Goal: Find specific page/section: Find specific page/section

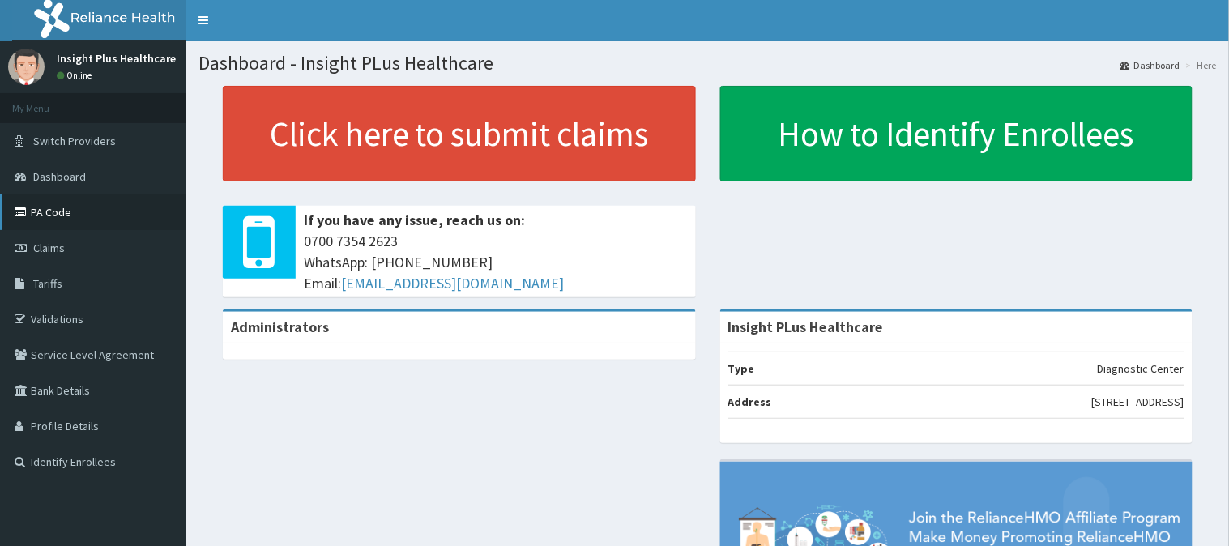
click at [83, 214] on link "PA Code" at bounding box center [93, 213] width 186 height 36
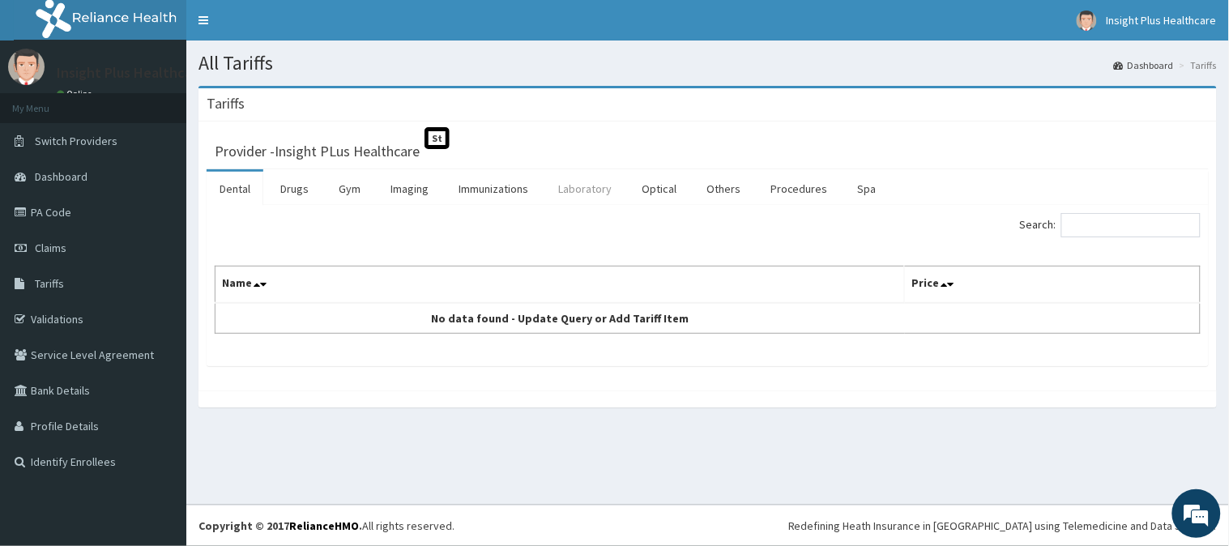
click at [588, 190] on link "Laboratory" at bounding box center [584, 189] width 79 height 34
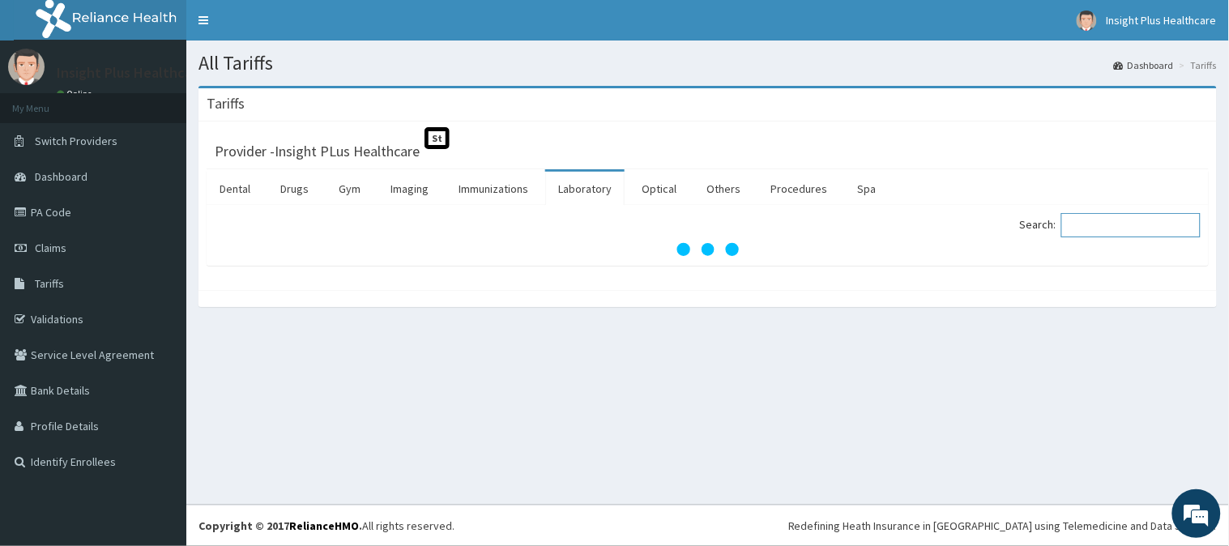
click at [1092, 227] on input "Search:" at bounding box center [1131, 225] width 139 height 24
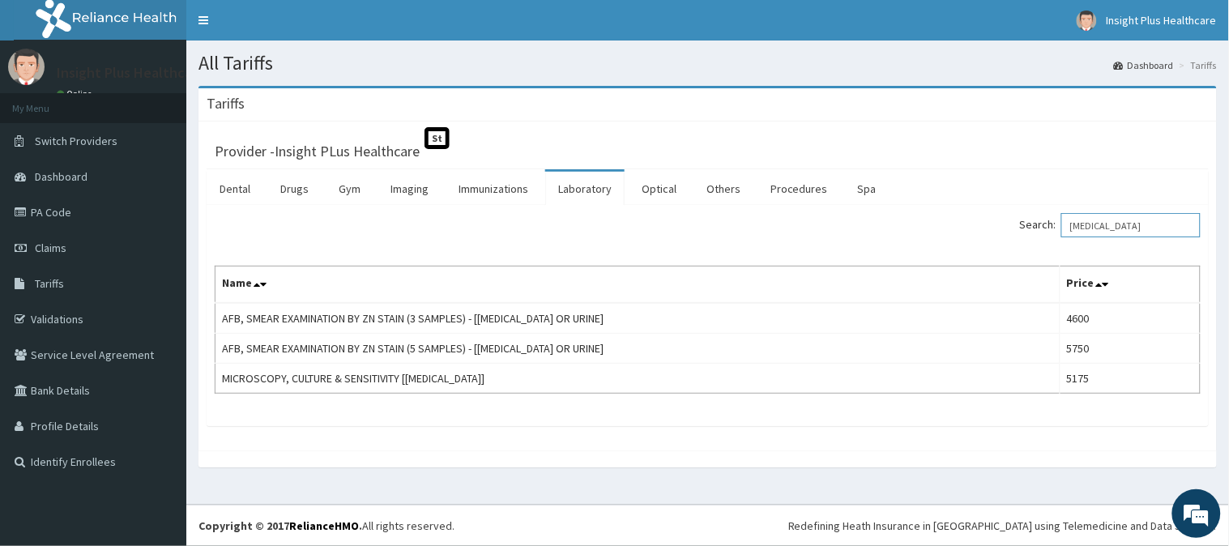
type input "[MEDICAL_DATA]"
